Goal: Information Seeking & Learning: Learn about a topic

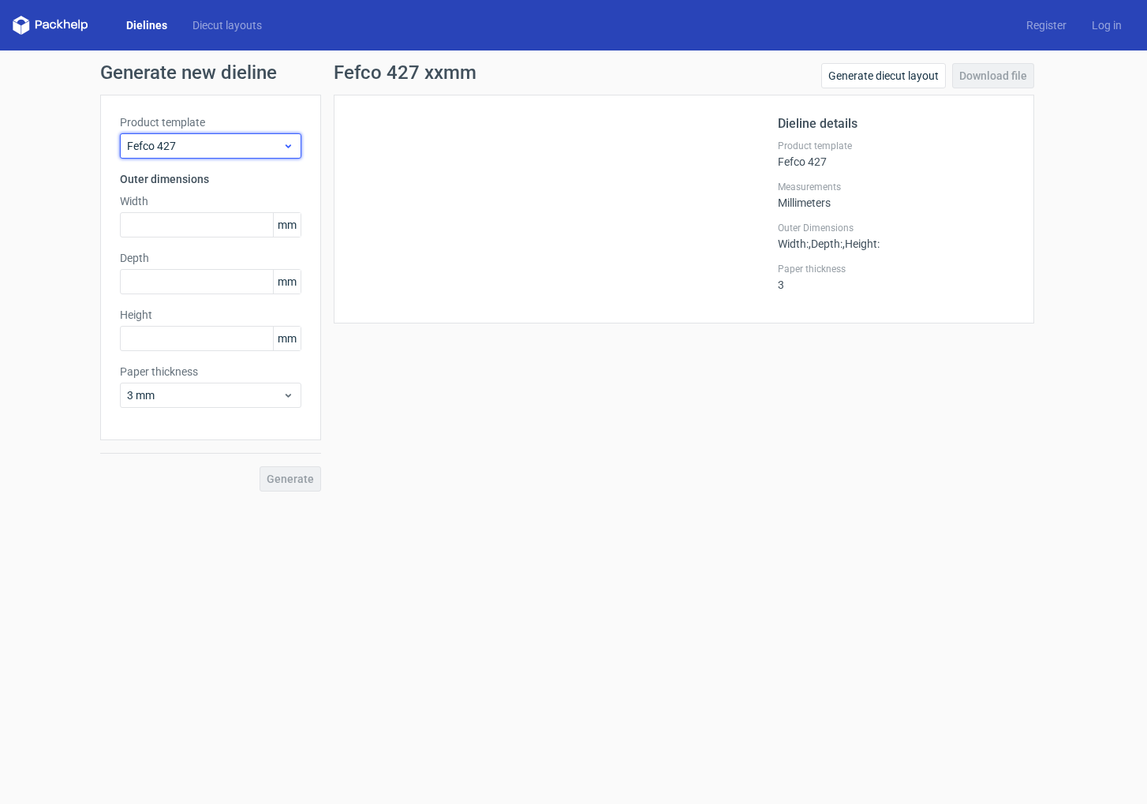
click at [267, 145] on span "Fefco 427" at bounding box center [204, 146] width 155 height 16
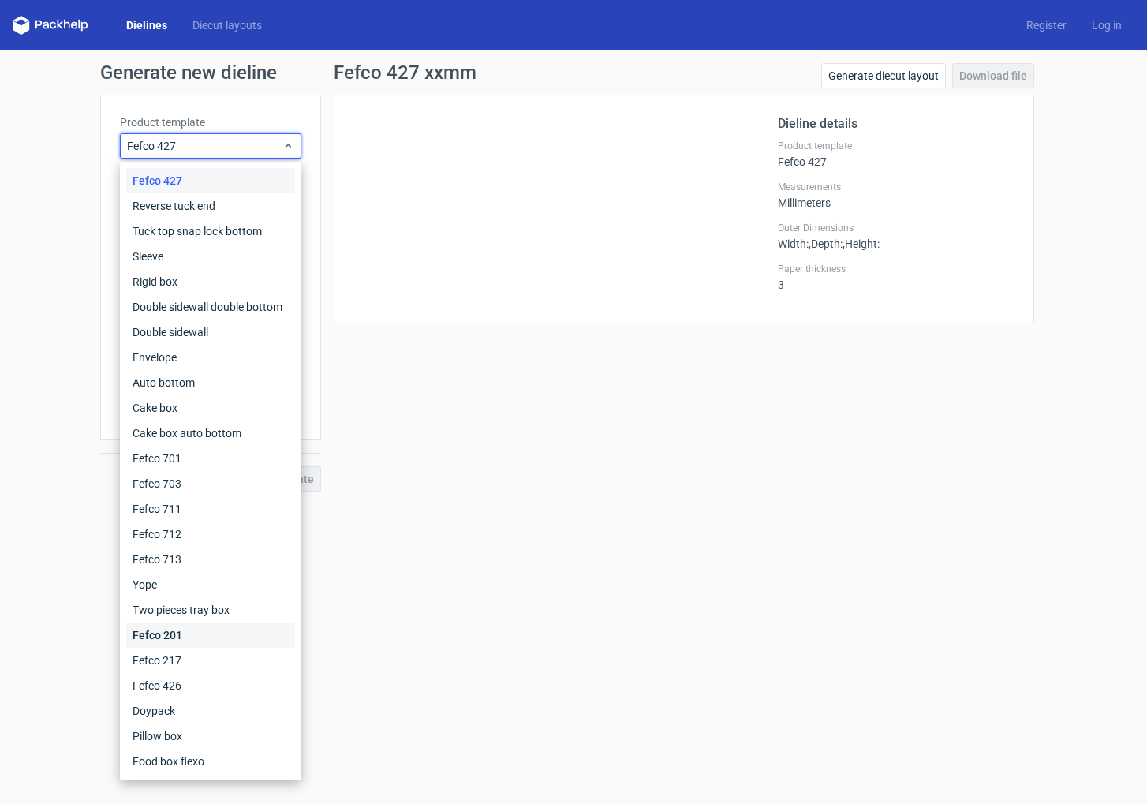
click at [178, 635] on div "Fefco 201" at bounding box center [210, 634] width 169 height 25
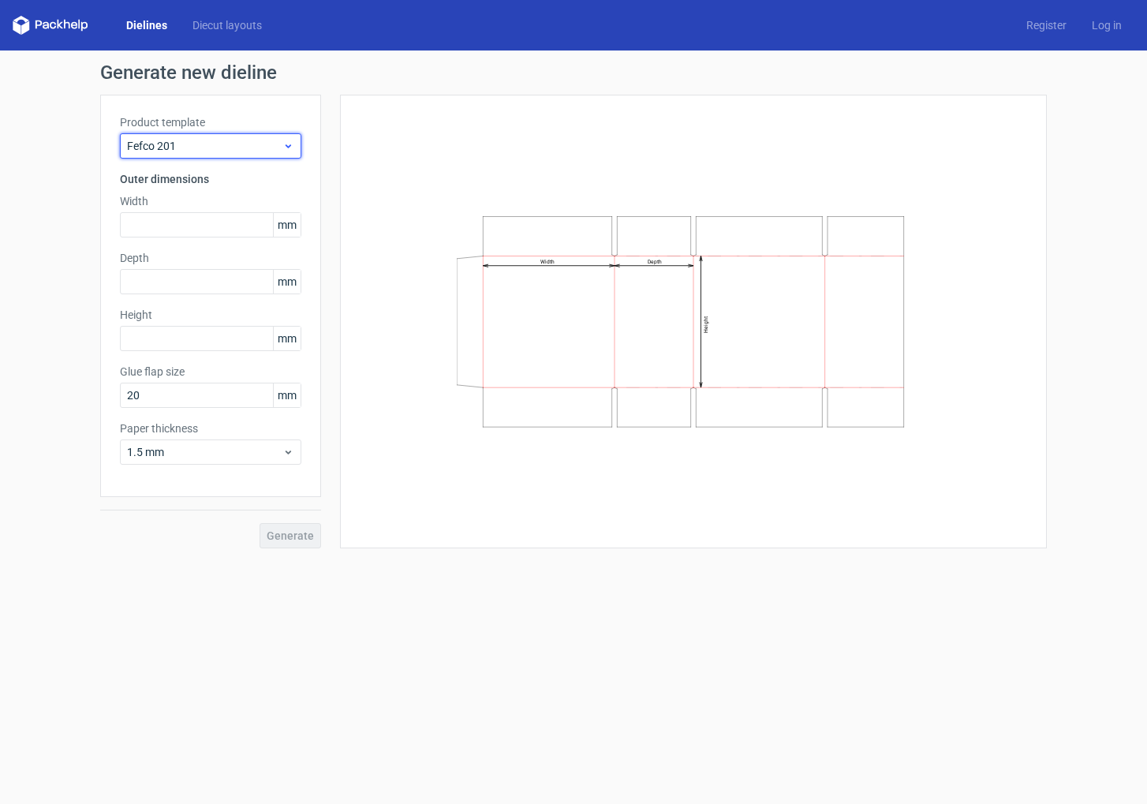
click at [290, 147] on icon at bounding box center [288, 146] width 12 height 13
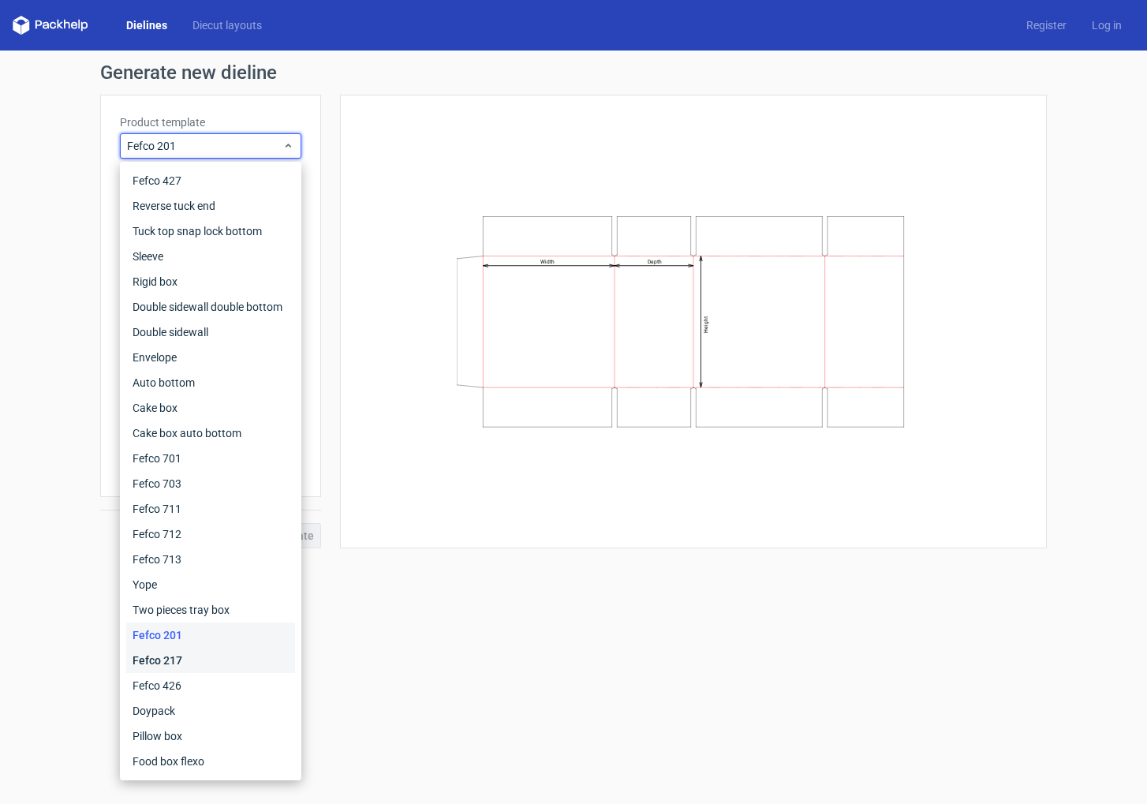
click at [194, 661] on div "Fefco 217" at bounding box center [210, 659] width 169 height 25
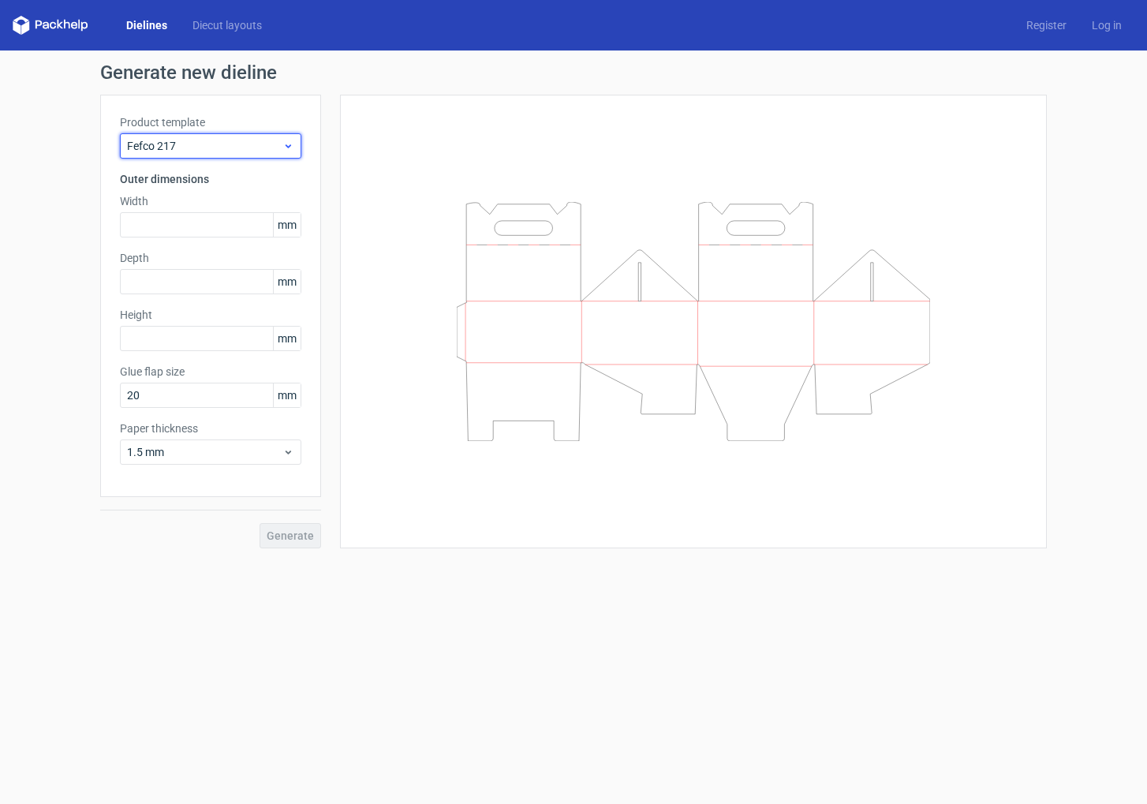
click at [285, 147] on icon at bounding box center [288, 146] width 12 height 13
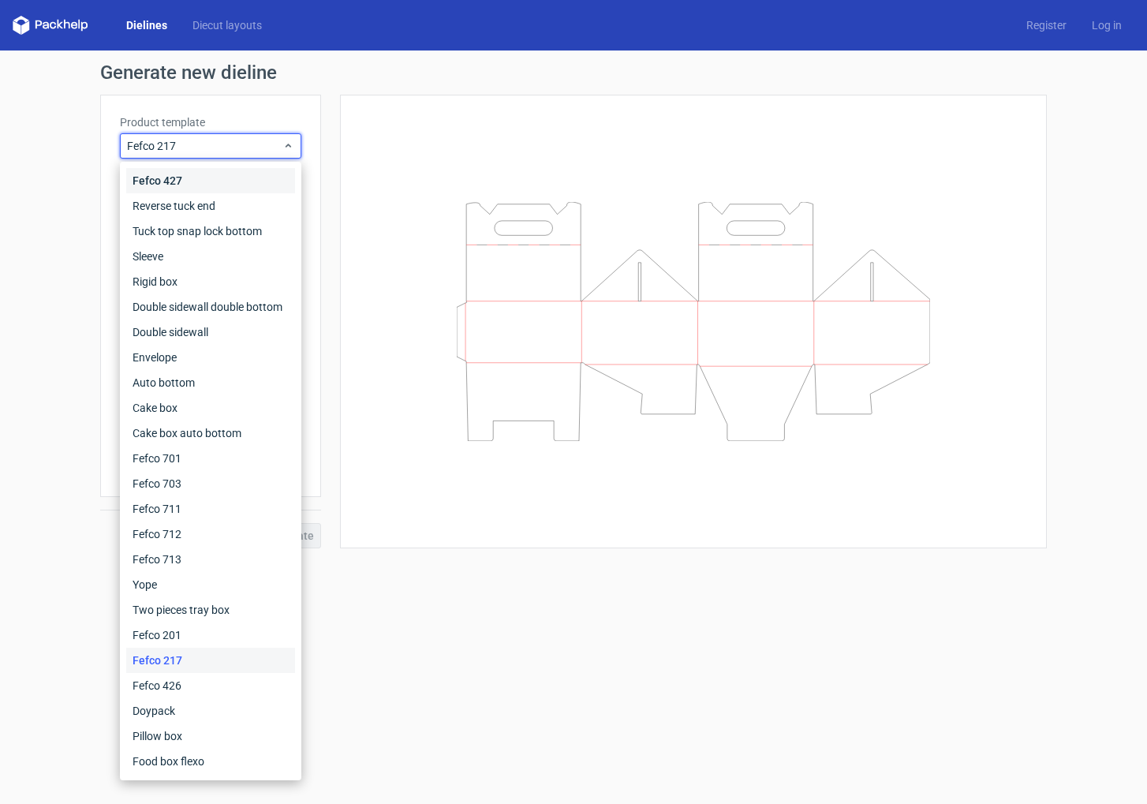
click at [200, 188] on div "Fefco 427" at bounding box center [210, 180] width 169 height 25
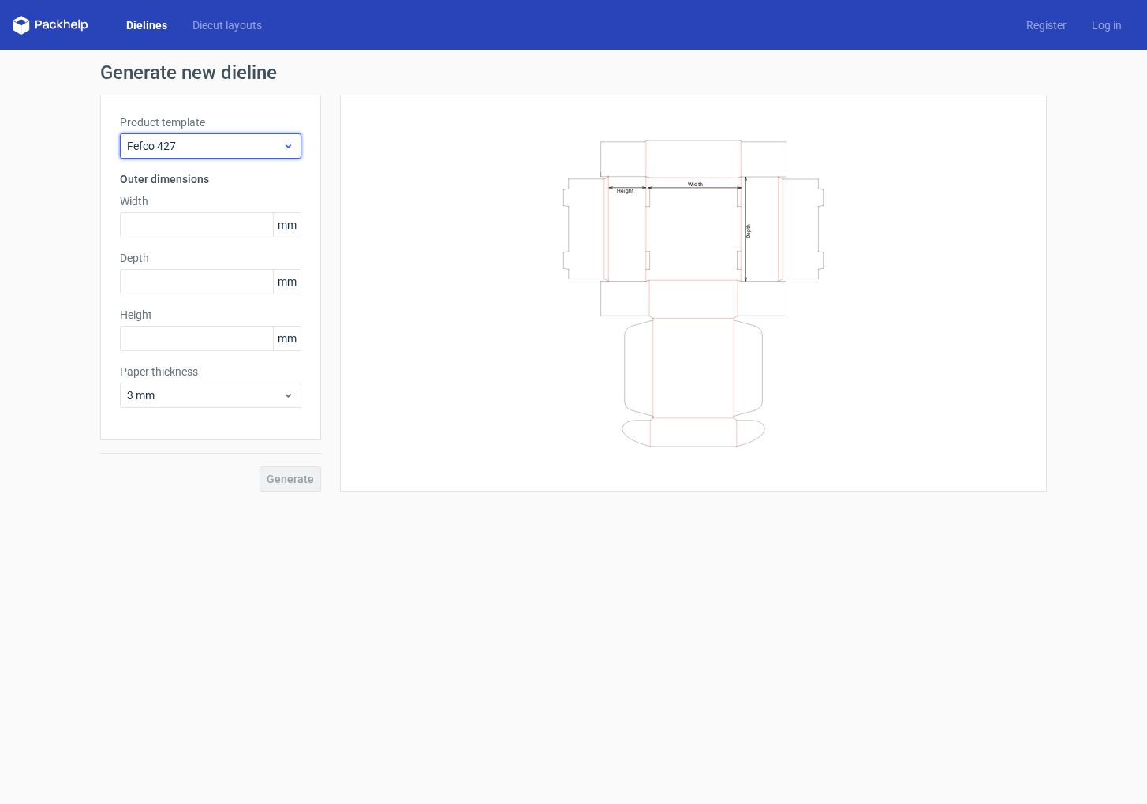
click at [282, 149] on span "Fefco 427" at bounding box center [204, 146] width 155 height 16
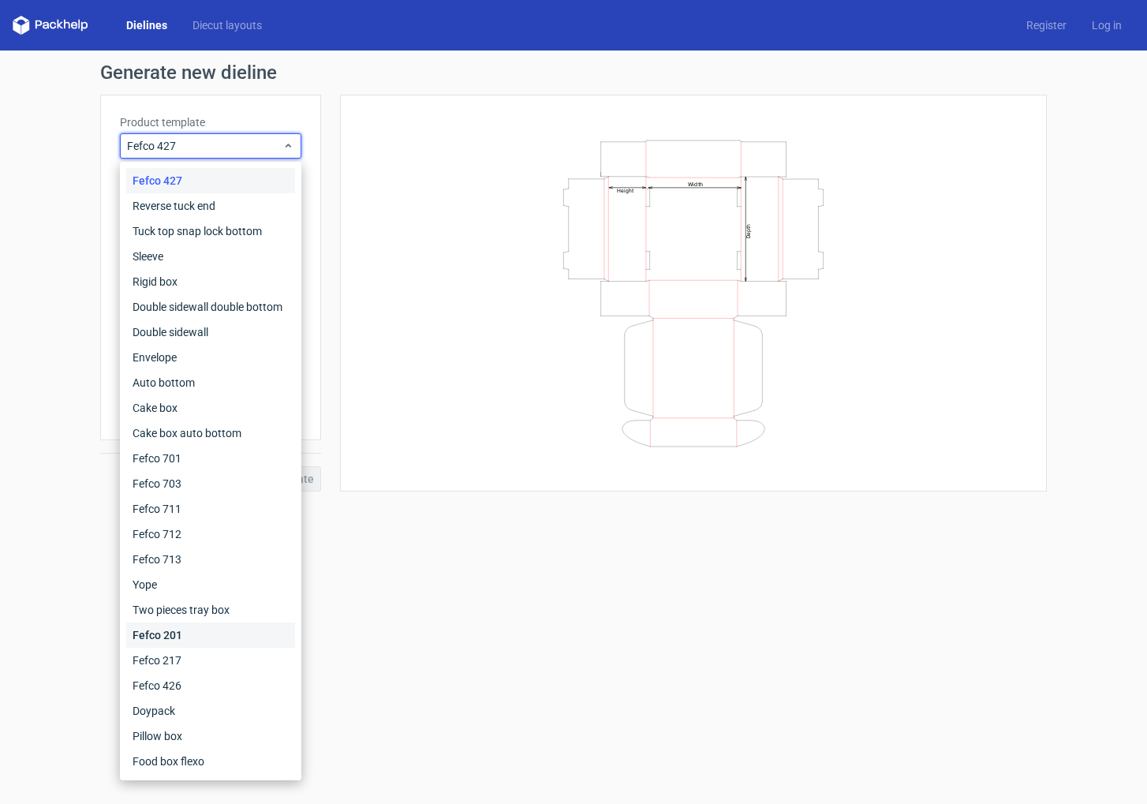
click at [196, 633] on div "Fefco 201" at bounding box center [210, 634] width 169 height 25
